Goal: Task Accomplishment & Management: Complete application form

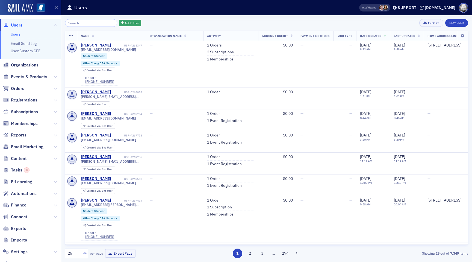
click at [18, 243] on span "Imports" at bounding box center [30, 240] width 61 height 12
click at [18, 240] on span "Imports" at bounding box center [19, 240] width 16 height 6
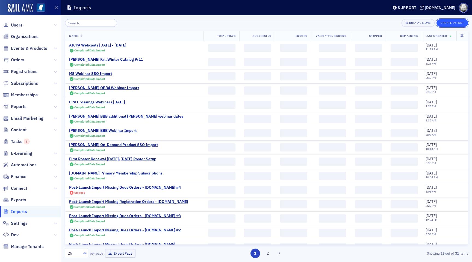
click at [450, 26] on button "Create Import" at bounding box center [452, 23] width 32 height 8
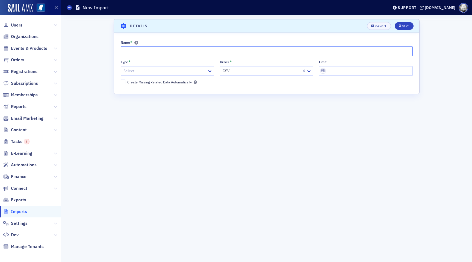
click at [134, 54] on input "Name *" at bounding box center [267, 51] width 292 height 10
click at [152, 50] on input "CPA Crossings OBB Event Import" at bounding box center [267, 51] width 292 height 10
type input "CPA Crossings Fall Event Import"
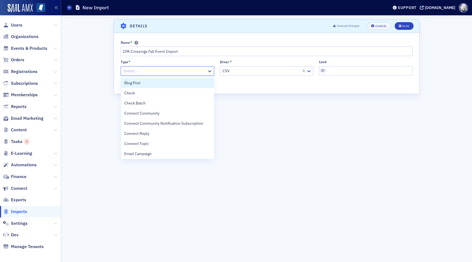
click at [147, 71] on div at bounding box center [165, 70] width 84 height 7
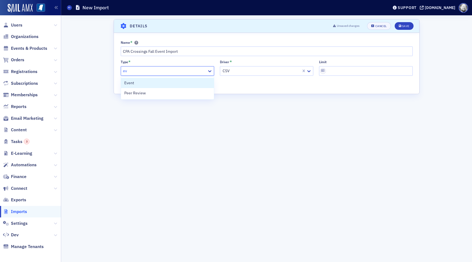
type input "eve"
click at [141, 82] on div "Event" at bounding box center [167, 83] width 86 height 6
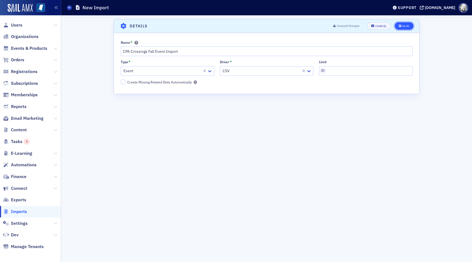
click at [406, 26] on div "Save" at bounding box center [405, 26] width 7 height 3
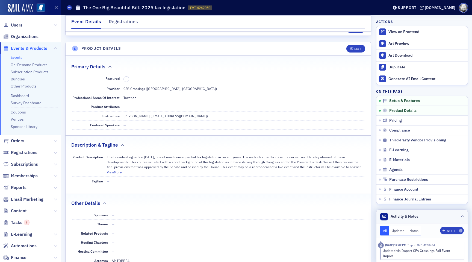
scroll to position [125, 0]
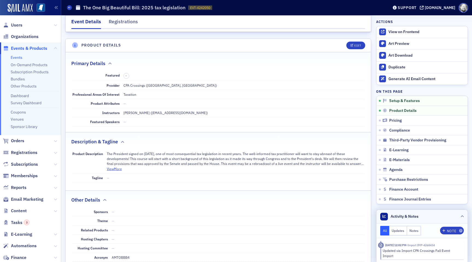
click at [462, 215] on icon at bounding box center [461, 216] width 3 height 3
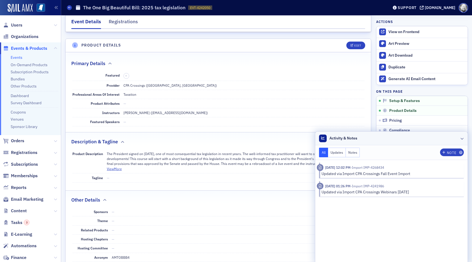
click at [464, 140] on header "Activity & Notes" at bounding box center [391, 138] width 152 height 14
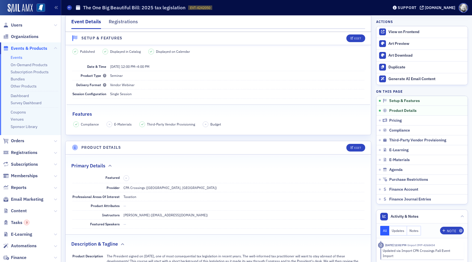
scroll to position [0, 0]
